Goal: Feedback & Contribution: Contribute content

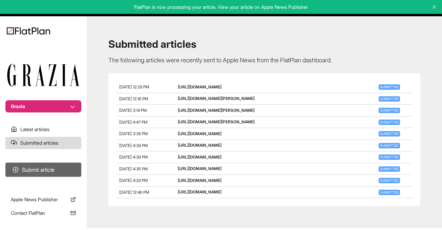
click at [37, 172] on button "Submit article" at bounding box center [43, 170] width 76 height 14
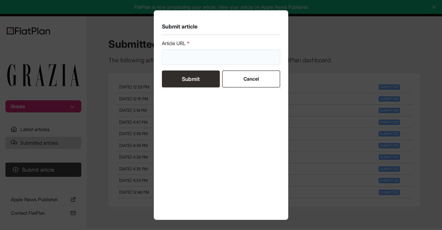
click at [202, 61] on input "url" at bounding box center [221, 57] width 119 height 16
paste input "[URL][DOMAIN_NAME][PERSON_NAME]"
type input "[URL][DOMAIN_NAME][PERSON_NAME]"
click at [196, 72] on button "Submit" at bounding box center [191, 78] width 58 height 17
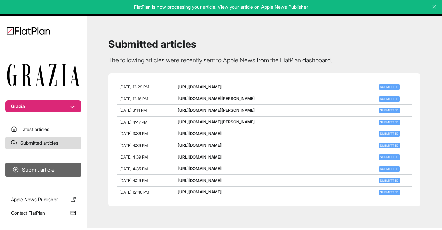
click at [38, 169] on button "Submit article" at bounding box center [43, 170] width 76 height 14
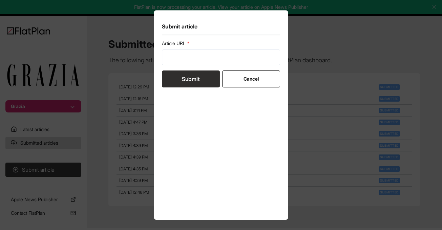
click at [205, 66] on form "Article URL Submit Cancel" at bounding box center [221, 63] width 119 height 47
click at [203, 60] on input "url" at bounding box center [221, 57] width 119 height 16
paste input "[URL][DOMAIN_NAME]"
type input "[URL][DOMAIN_NAME]"
click at [198, 74] on button "Submit" at bounding box center [191, 78] width 58 height 17
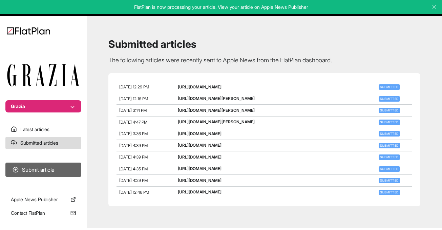
click at [37, 168] on button "Submit article" at bounding box center [43, 170] width 76 height 14
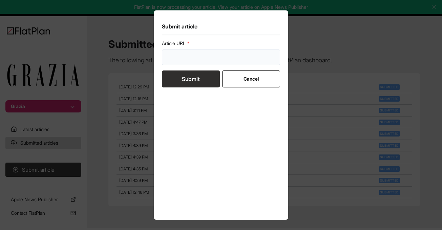
click at [178, 56] on input "url" at bounding box center [221, 57] width 119 height 16
paste input "[URL][DOMAIN_NAME]"
type input "[URL][DOMAIN_NAME]"
click at [183, 79] on button "Submit" at bounding box center [191, 78] width 58 height 17
